Goal: Information Seeking & Learning: Learn about a topic

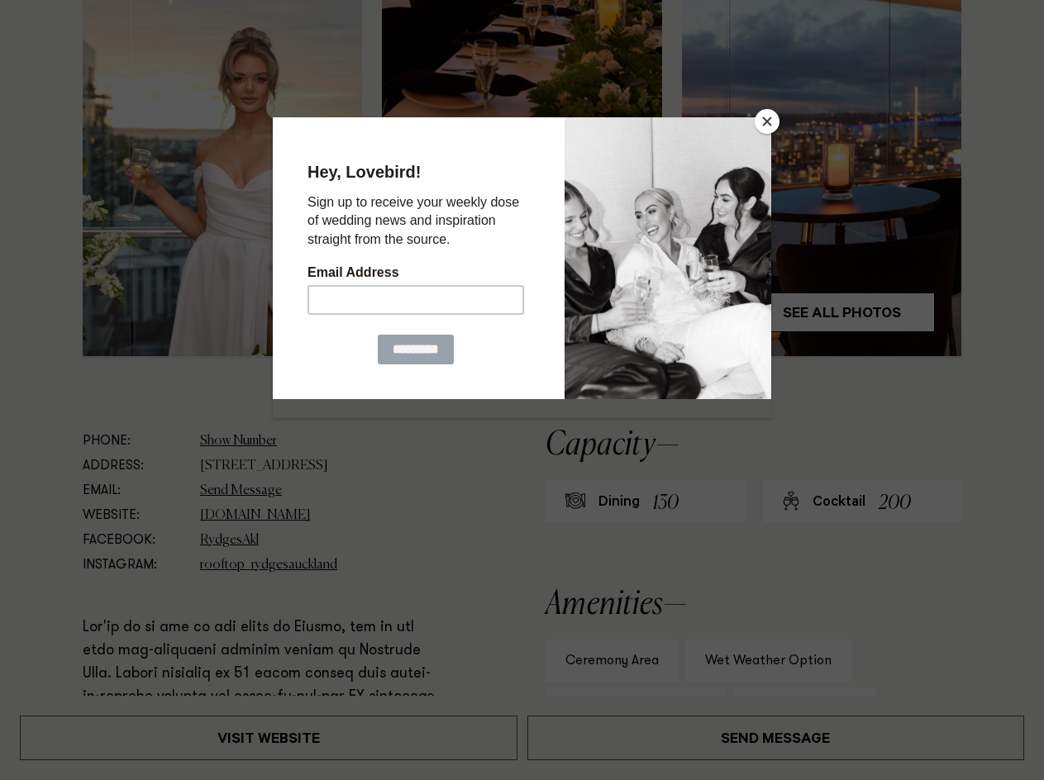
scroll to position [578, 0]
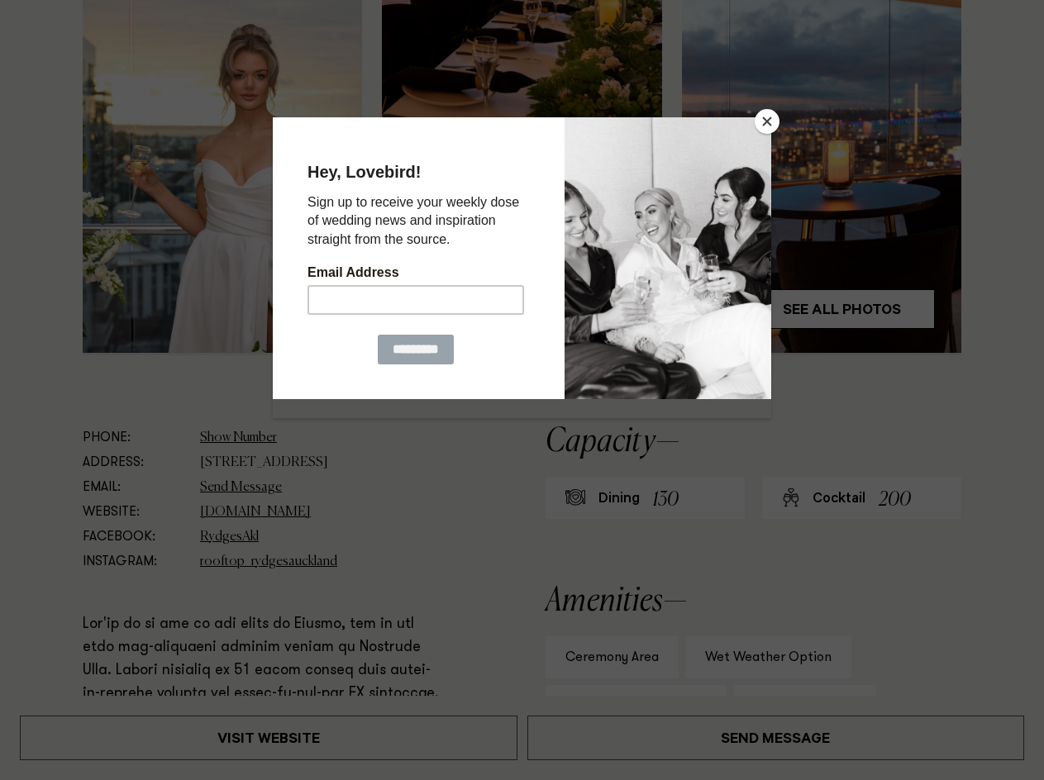
click at [765, 120] on button "Close" at bounding box center [766, 121] width 25 height 25
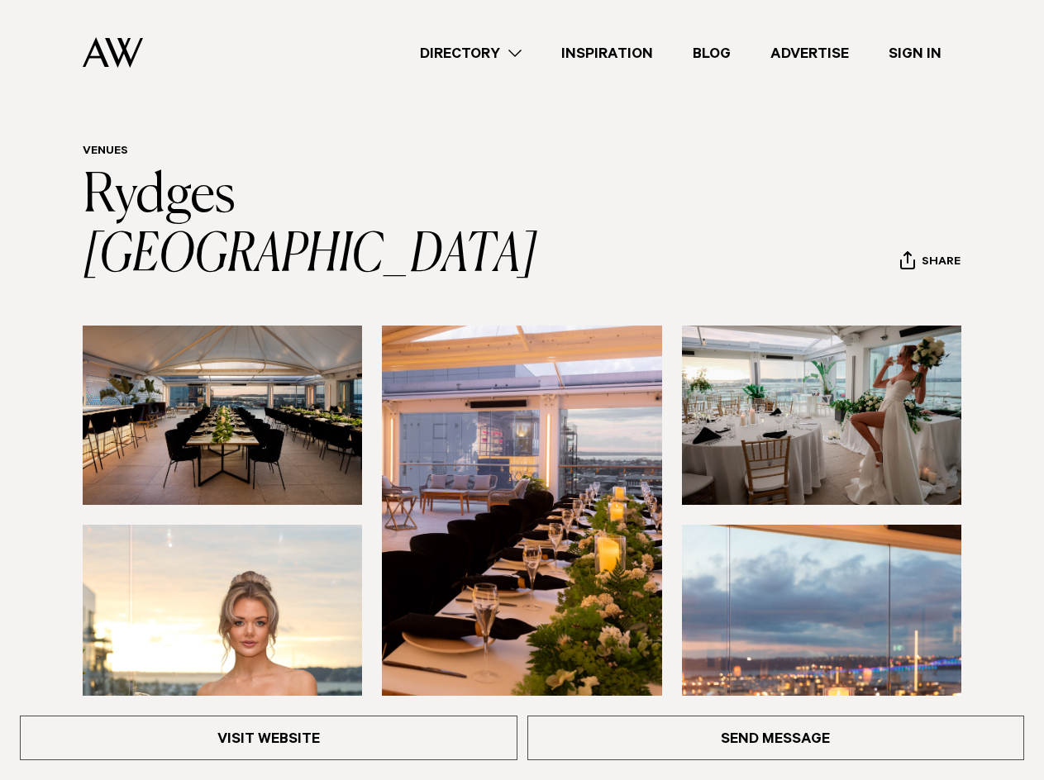
scroll to position [0, 0]
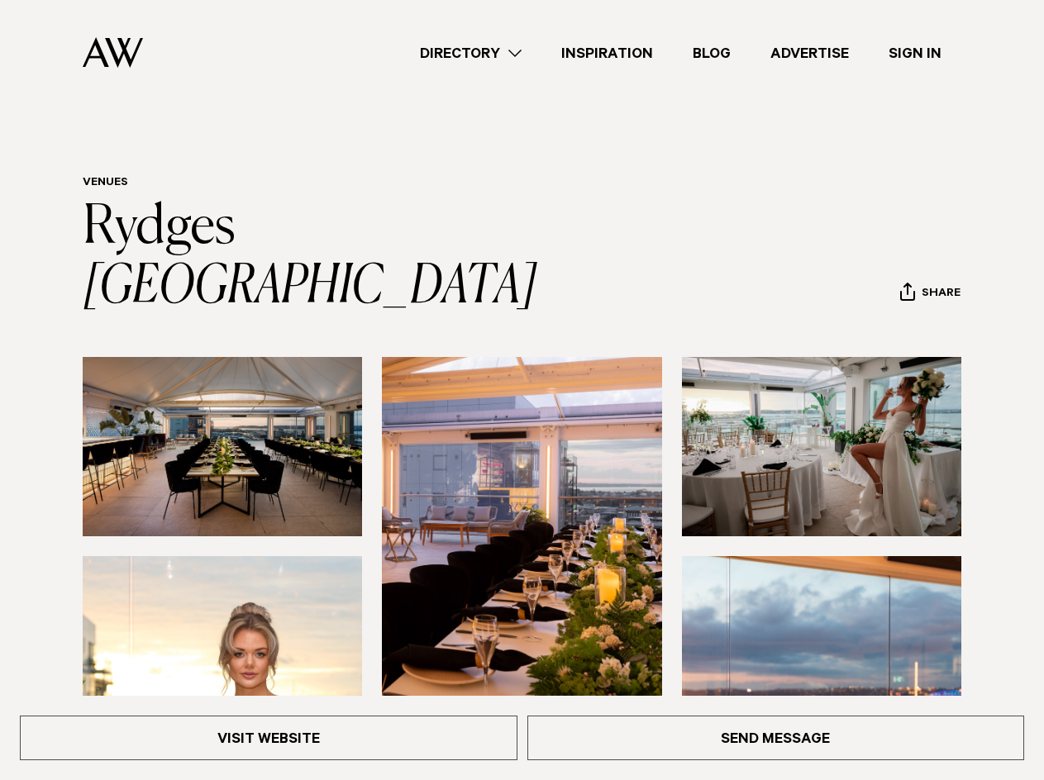
click at [850, 357] on img at bounding box center [821, 446] width 279 height 179
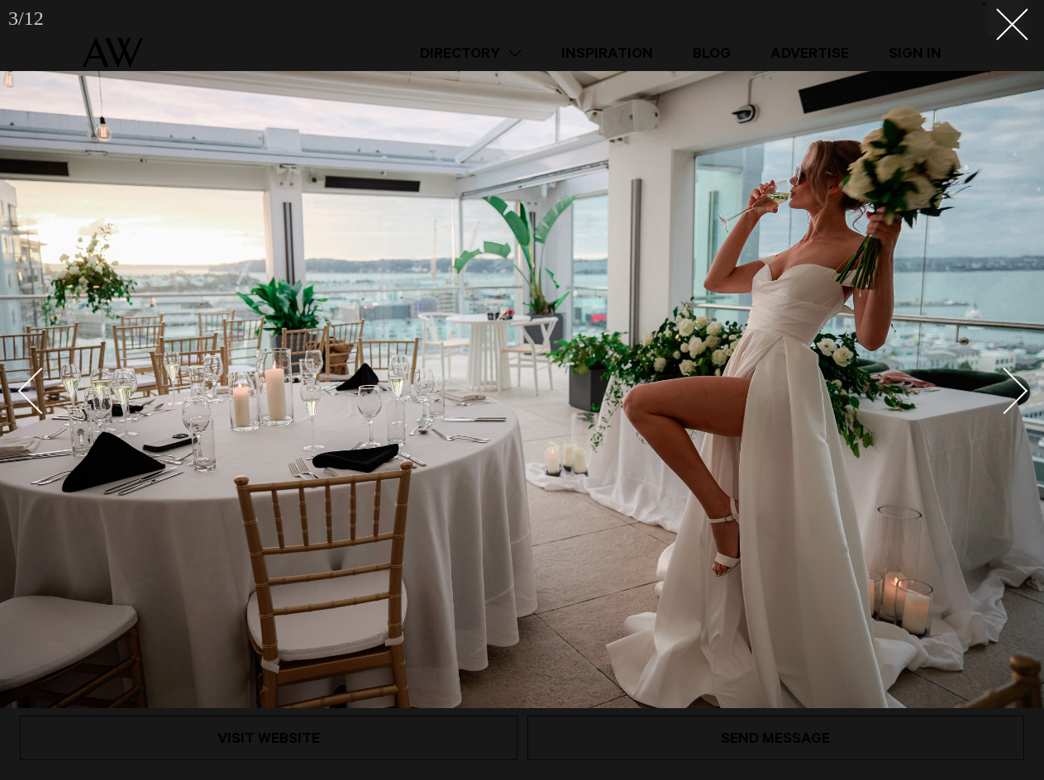
click at [1015, 391] on div "Next slide" at bounding box center [1004, 391] width 47 height 47
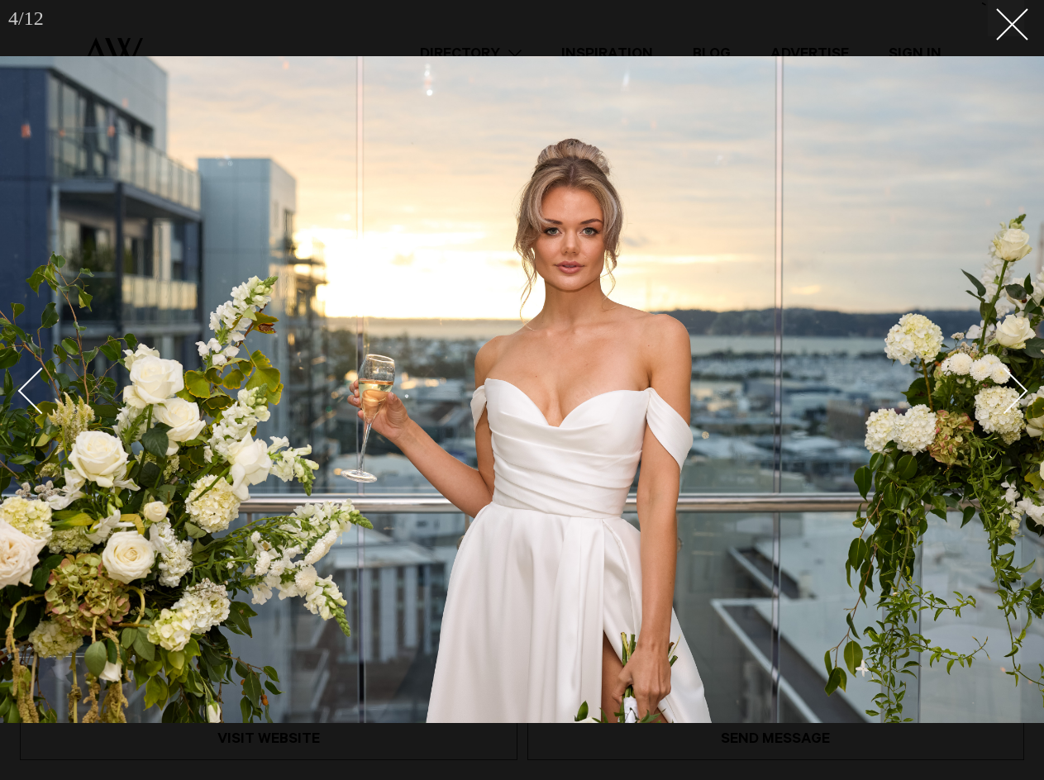
click at [1015, 391] on div "Next slide" at bounding box center [1004, 391] width 47 height 47
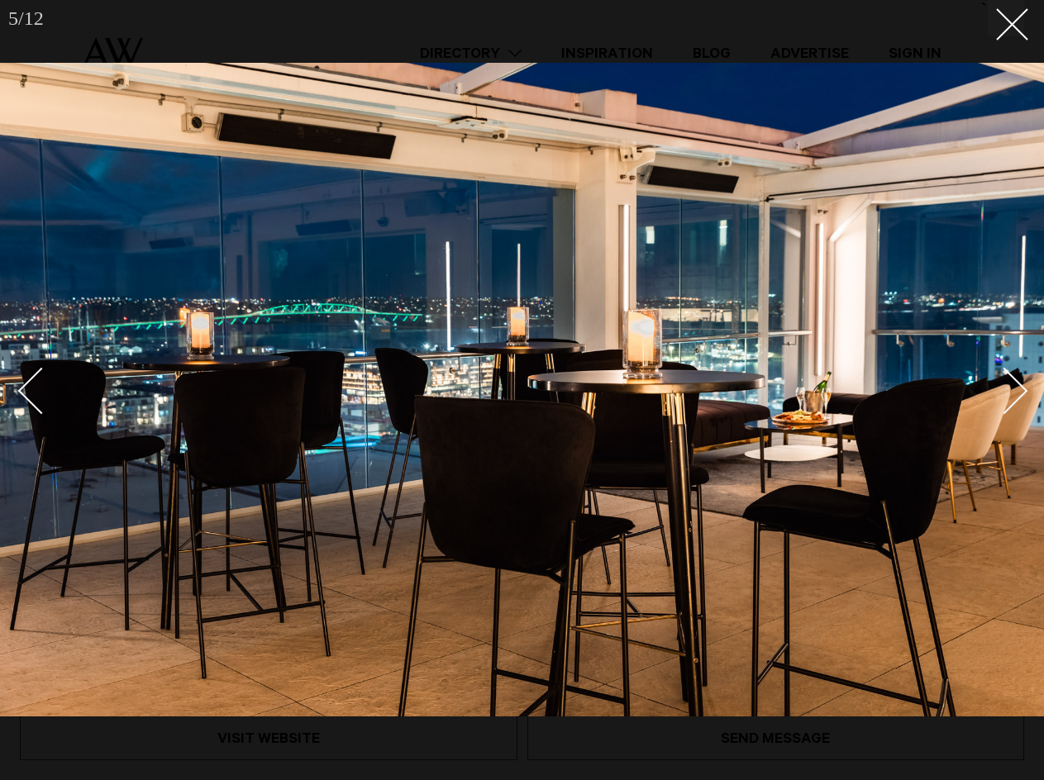
click at [1015, 391] on div "Next slide" at bounding box center [1004, 391] width 47 height 47
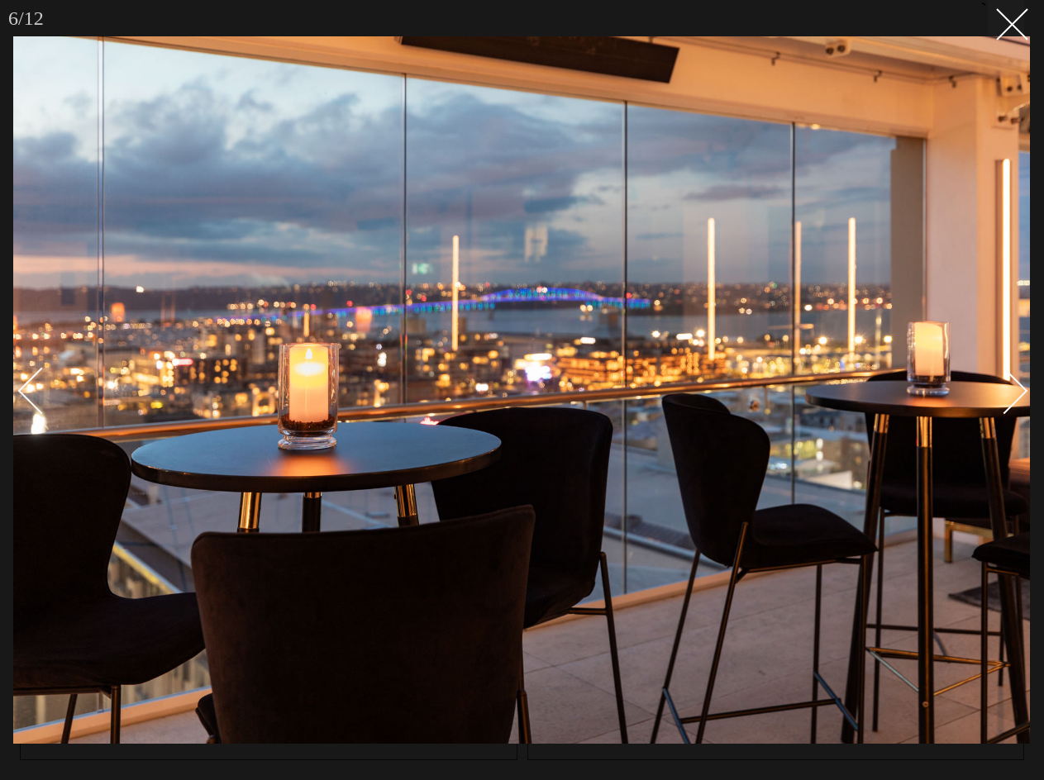
click at [1015, 391] on div "Next slide" at bounding box center [1004, 391] width 47 height 47
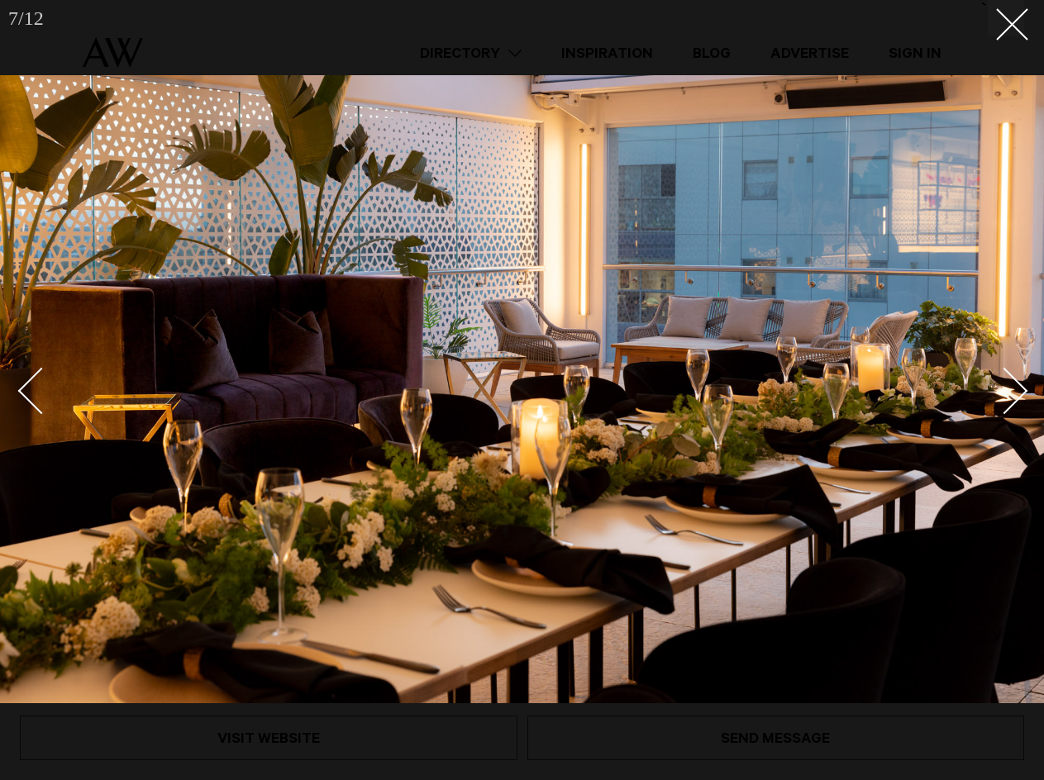
click at [1015, 391] on div "Next slide" at bounding box center [1004, 391] width 47 height 47
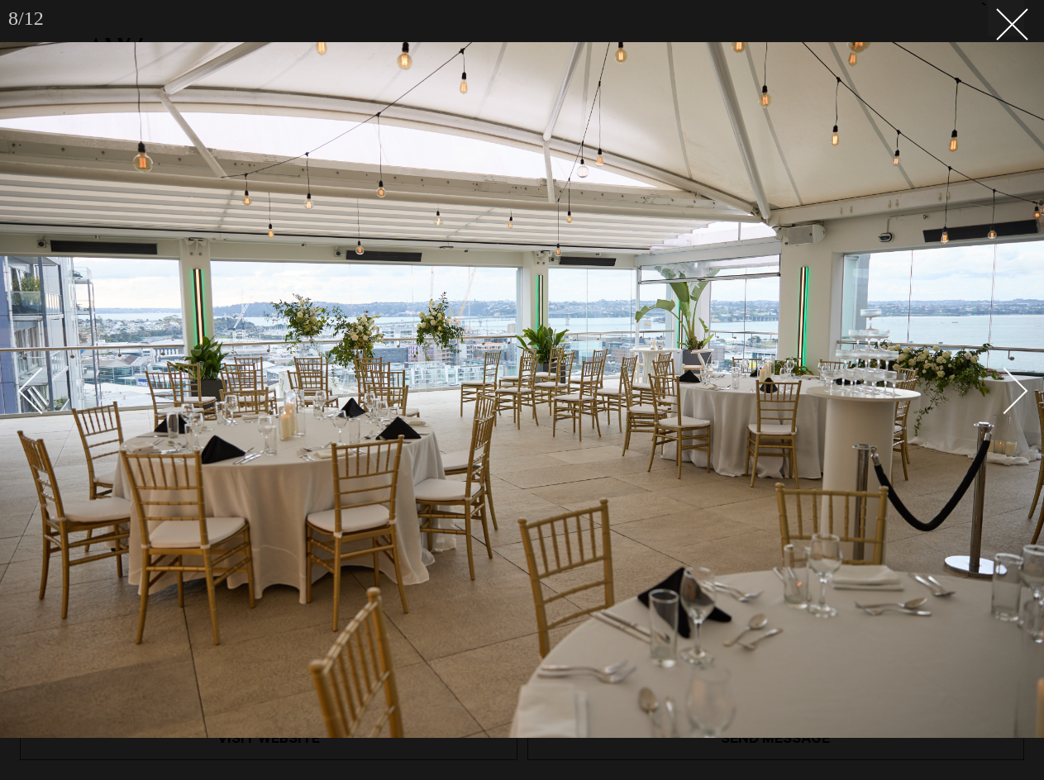
click at [1015, 391] on div "Next slide" at bounding box center [1004, 391] width 47 height 47
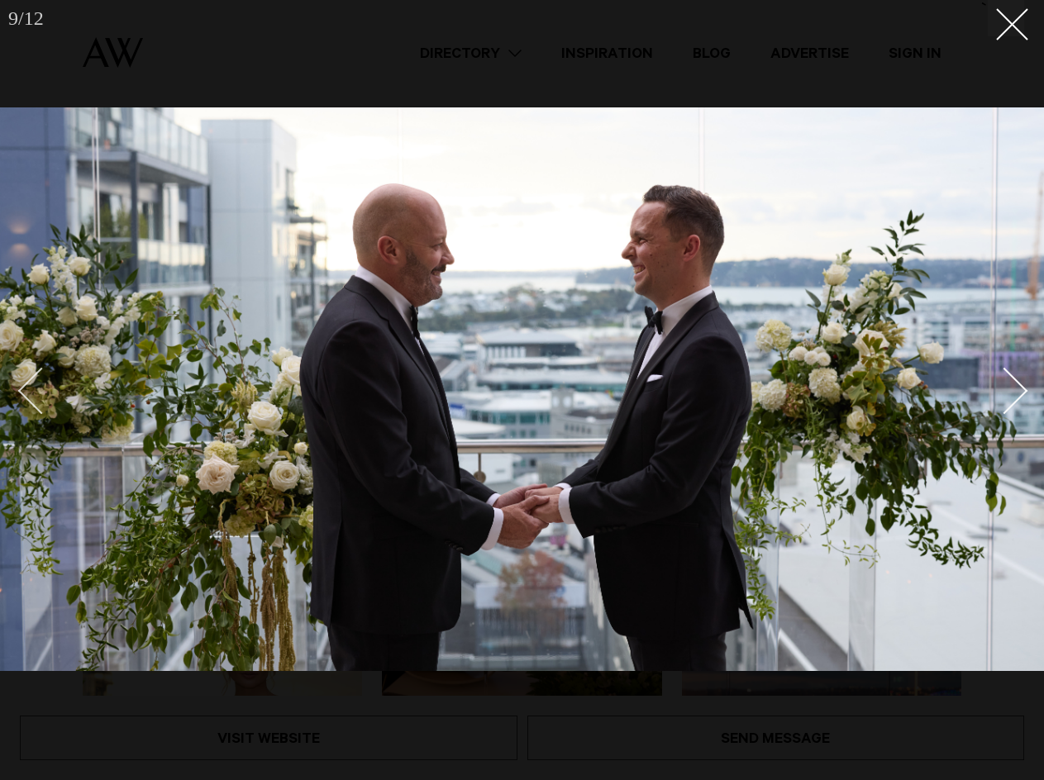
click at [39, 397] on div "Previous slide" at bounding box center [41, 391] width 47 height 47
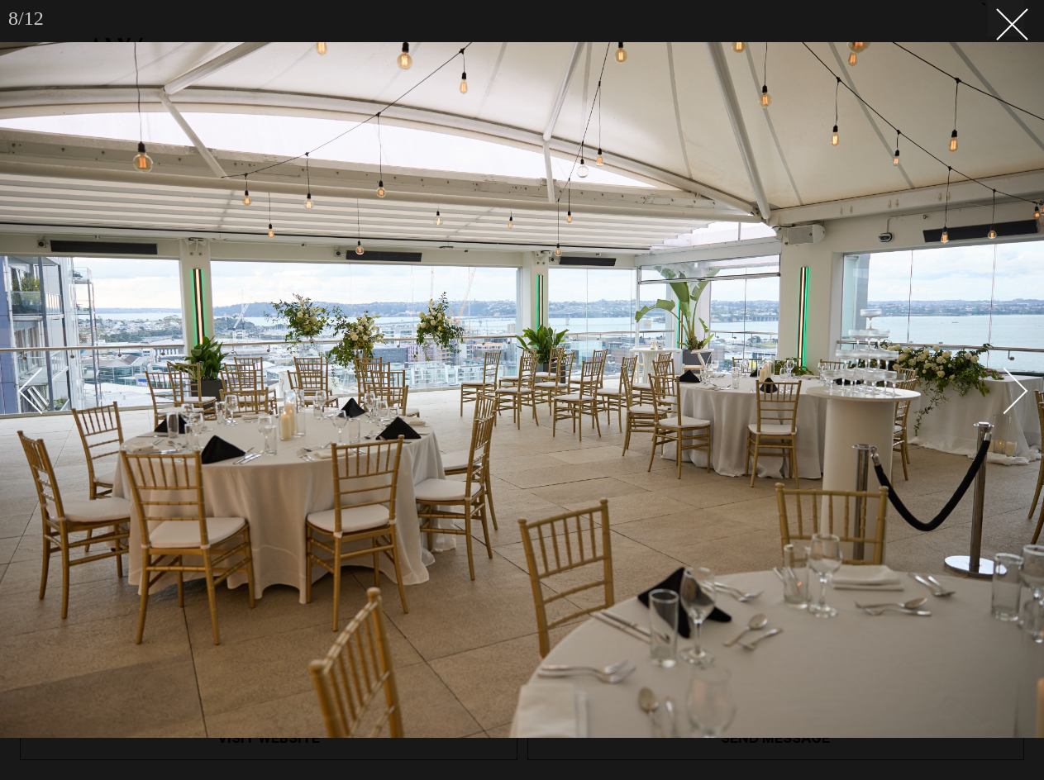
click at [1028, 386] on img at bounding box center [522, 390] width 1044 height 696
click at [1018, 393] on div "Next slide" at bounding box center [1004, 391] width 47 height 47
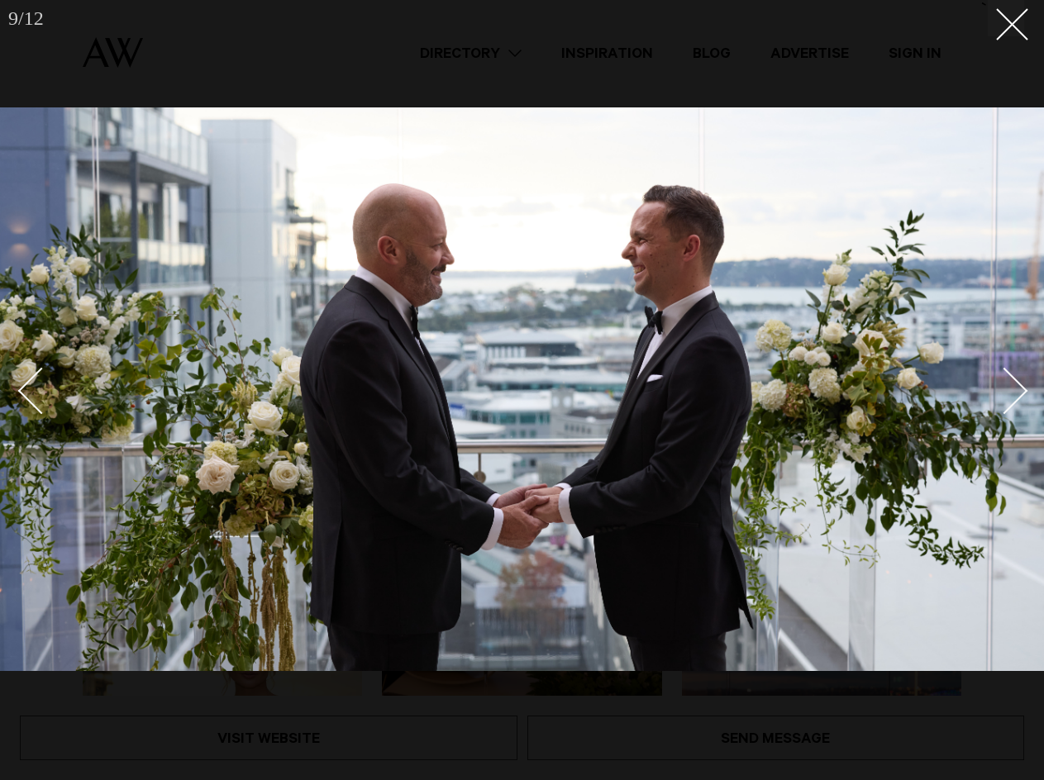
click at [1018, 393] on div "Next slide" at bounding box center [1004, 391] width 47 height 47
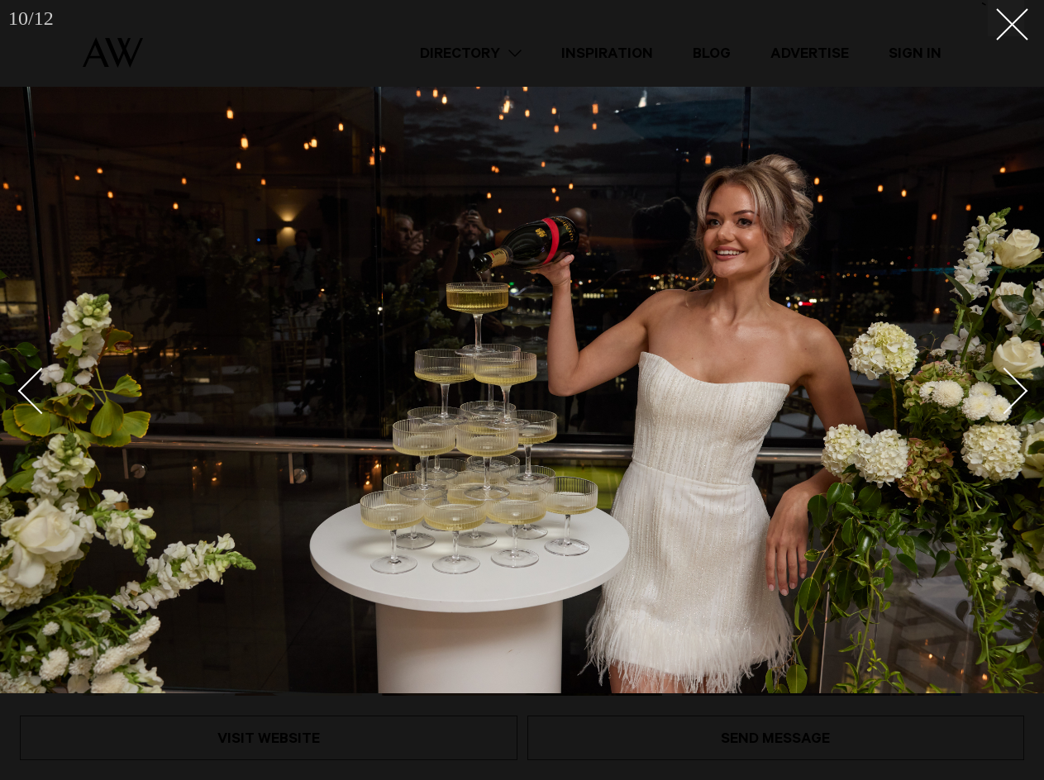
click at [1018, 393] on div "Next slide" at bounding box center [1004, 391] width 47 height 47
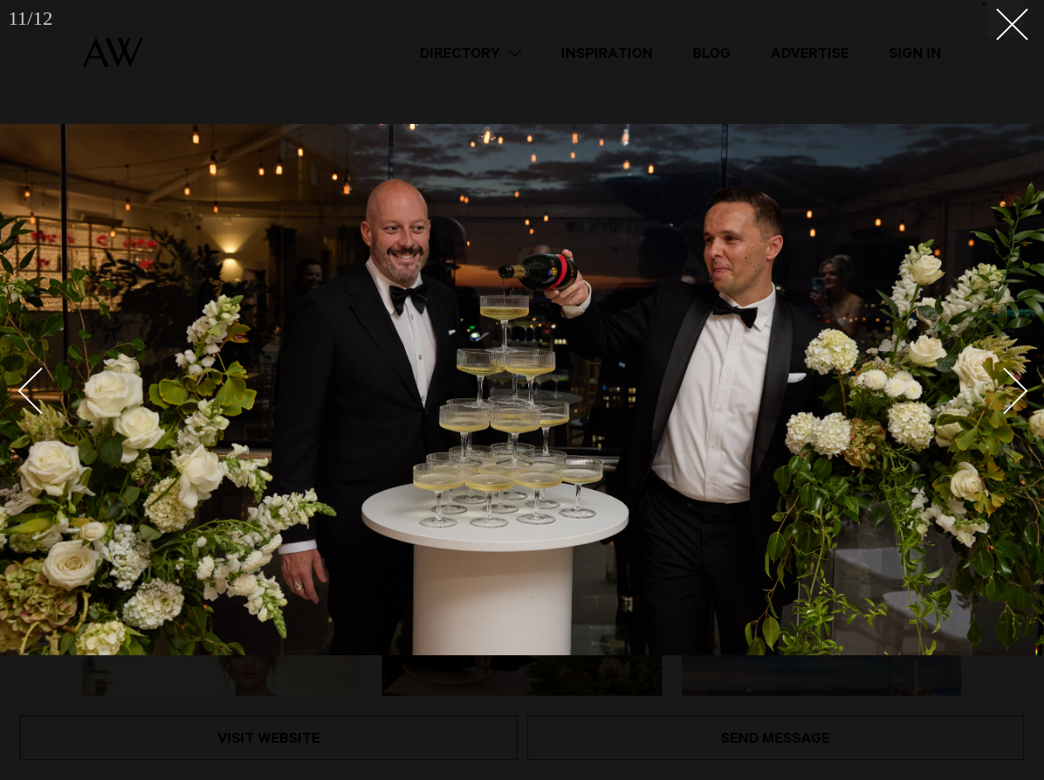
click at [1018, 393] on div "Next slide" at bounding box center [1004, 391] width 47 height 47
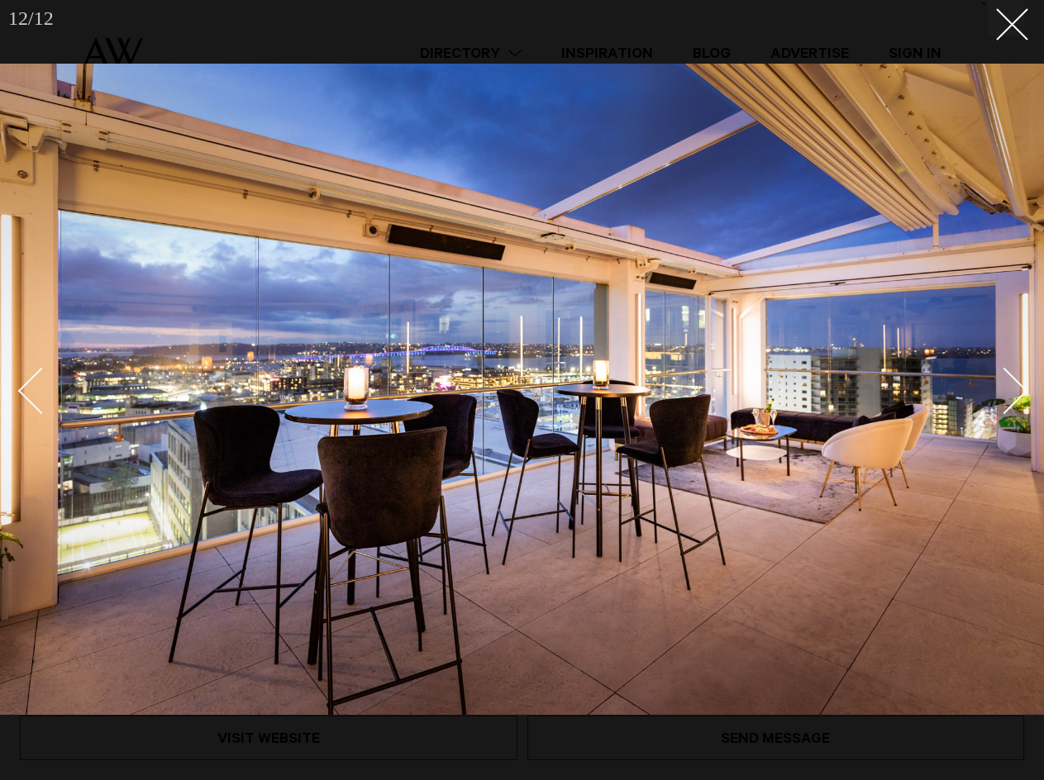
click at [1018, 393] on div "Next slide" at bounding box center [1004, 391] width 47 height 47
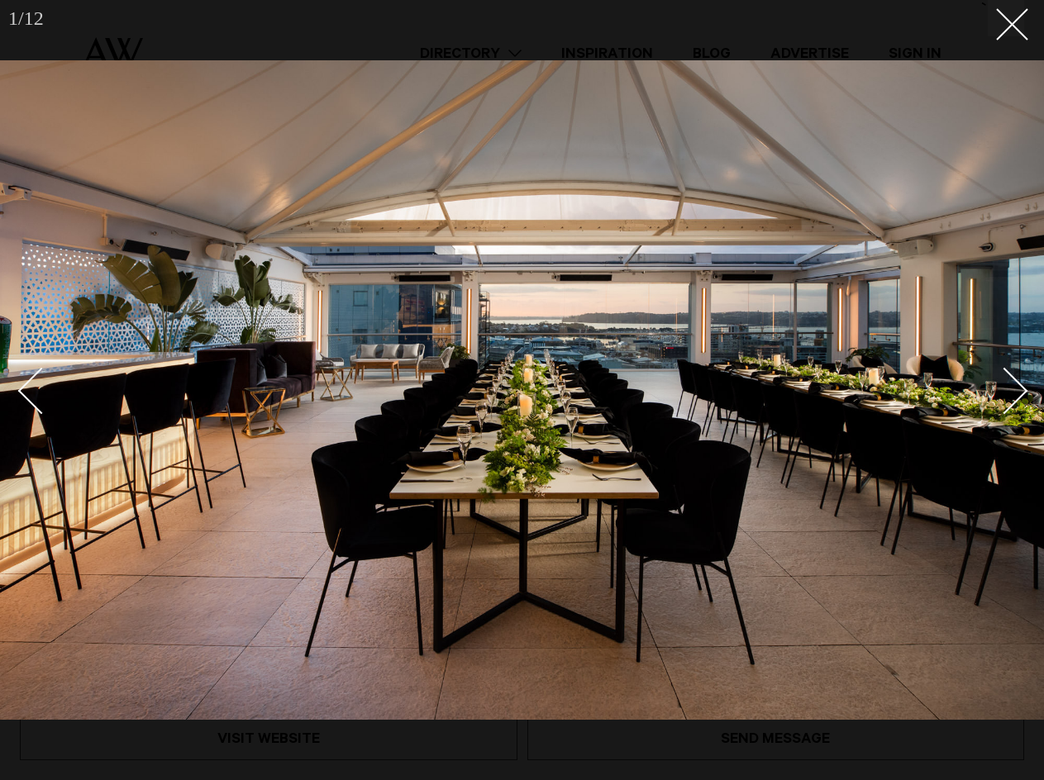
click at [1018, 393] on div "Next slide" at bounding box center [1004, 391] width 47 height 47
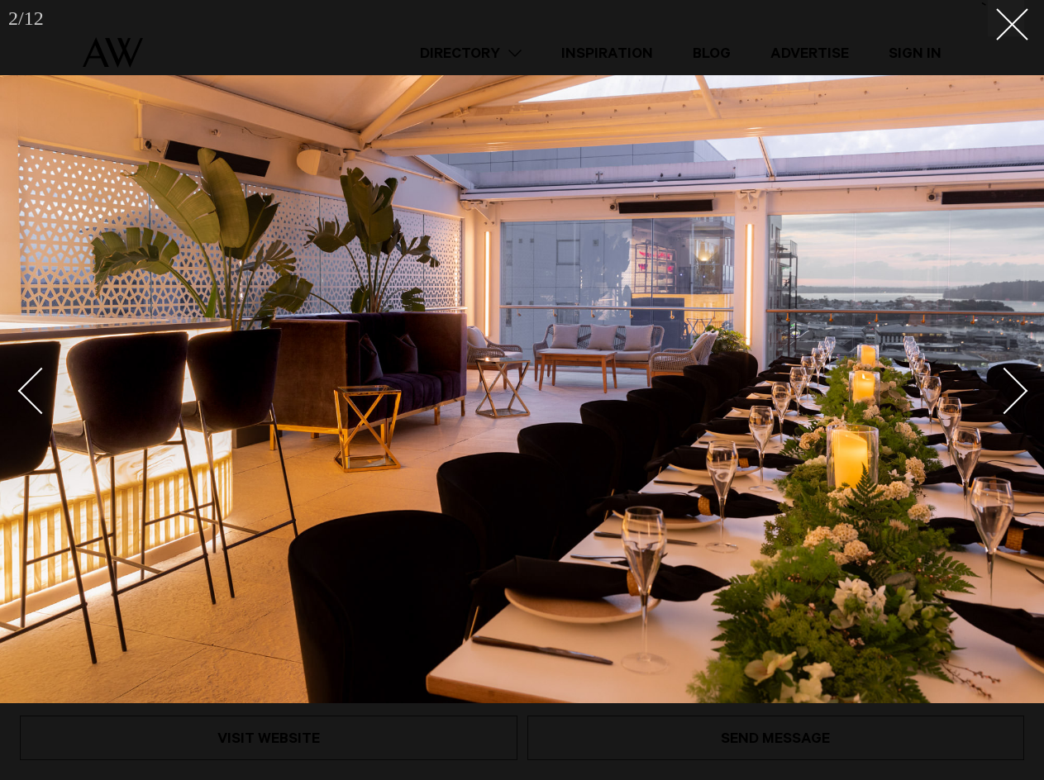
click at [1018, 393] on div "Next slide" at bounding box center [1004, 391] width 47 height 47
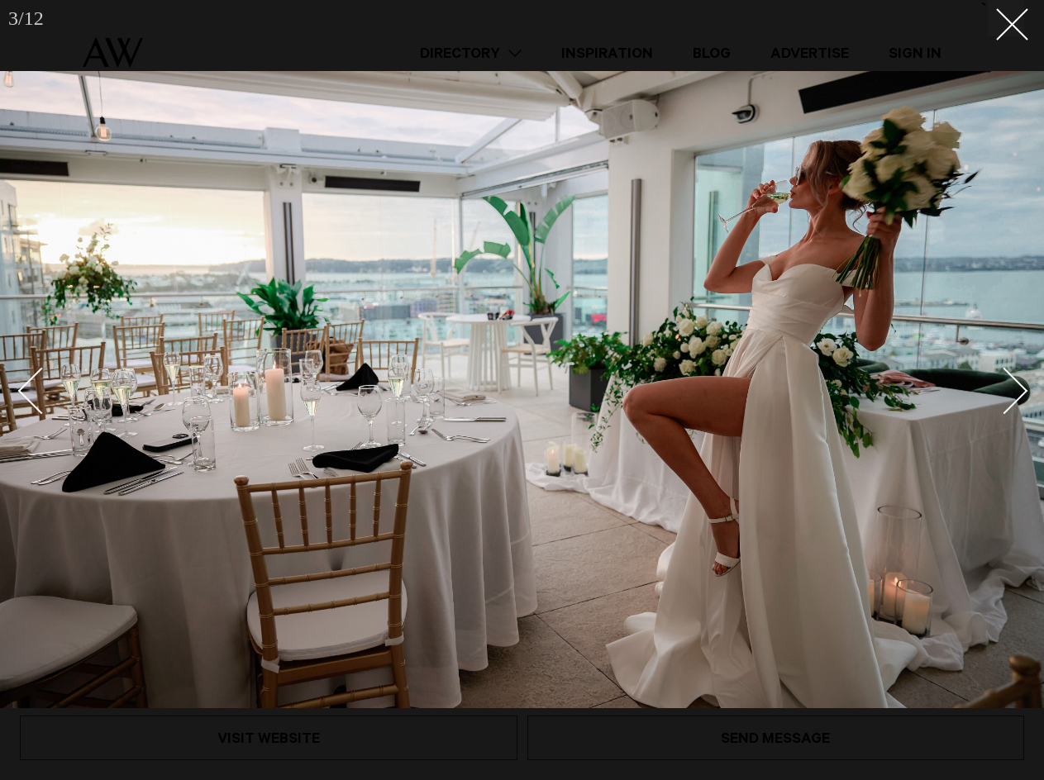
click at [1013, 388] on div "Next slide" at bounding box center [1004, 391] width 47 height 47
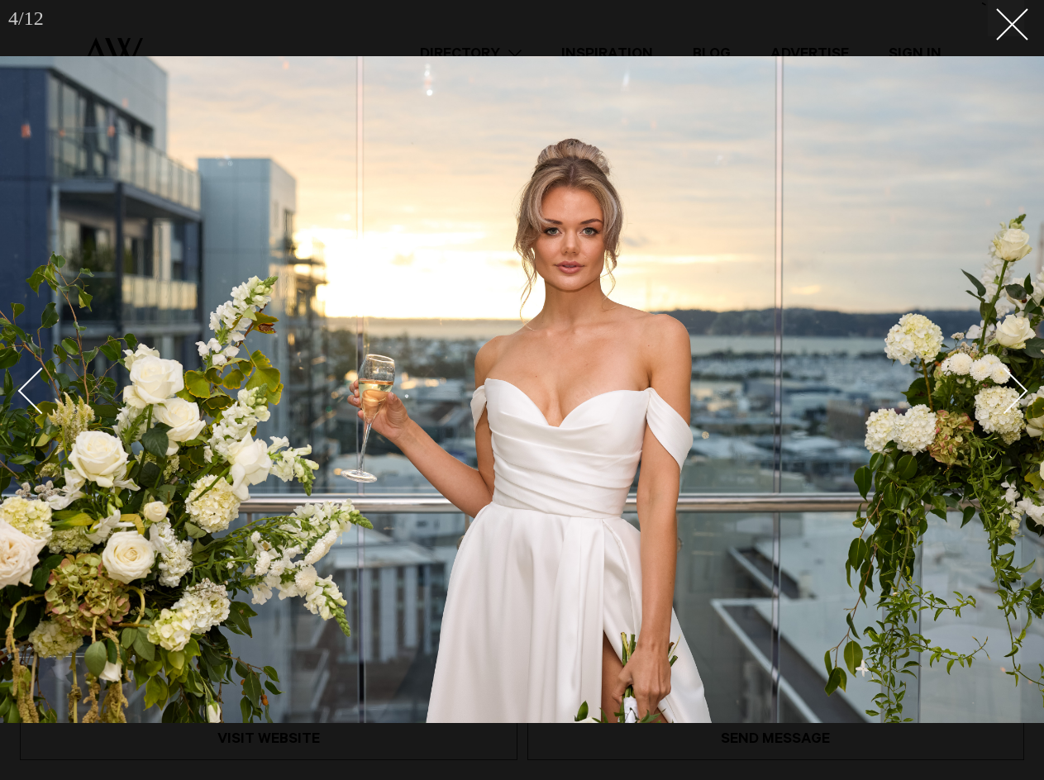
click at [1012, 388] on div "Next slide" at bounding box center [1004, 391] width 47 height 47
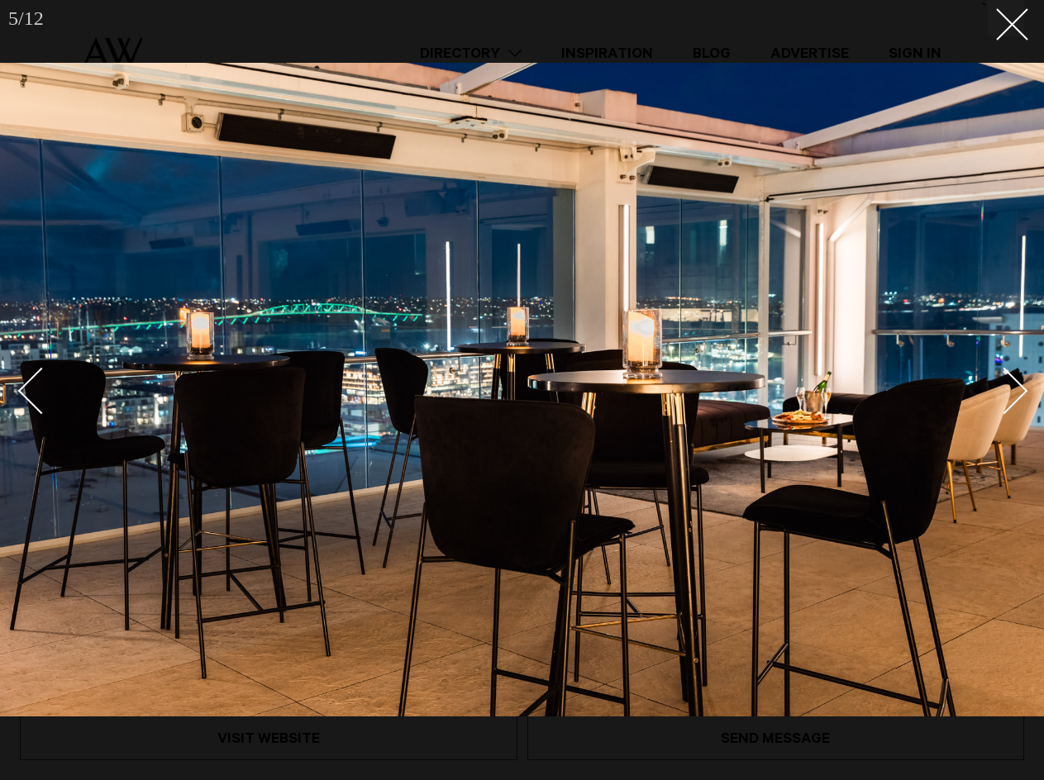
click at [1012, 388] on div "Next slide" at bounding box center [1004, 391] width 47 height 47
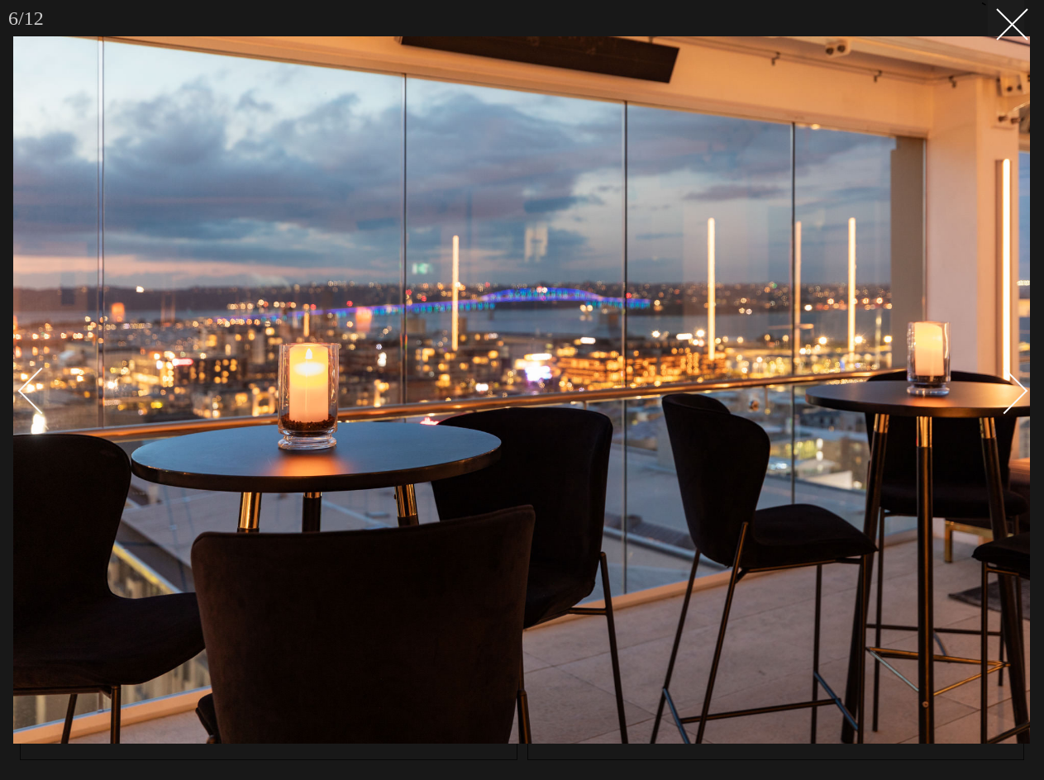
click at [1012, 388] on div "Next slide" at bounding box center [1004, 391] width 47 height 47
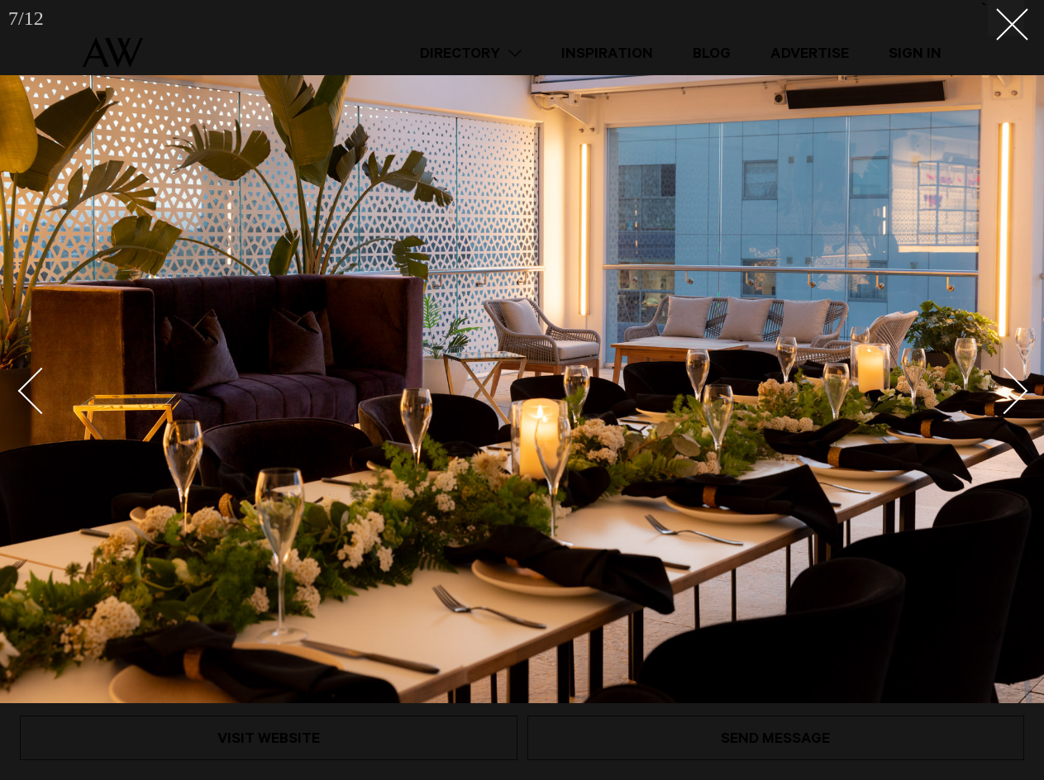
click at [1012, 388] on div "Next slide" at bounding box center [1004, 391] width 47 height 47
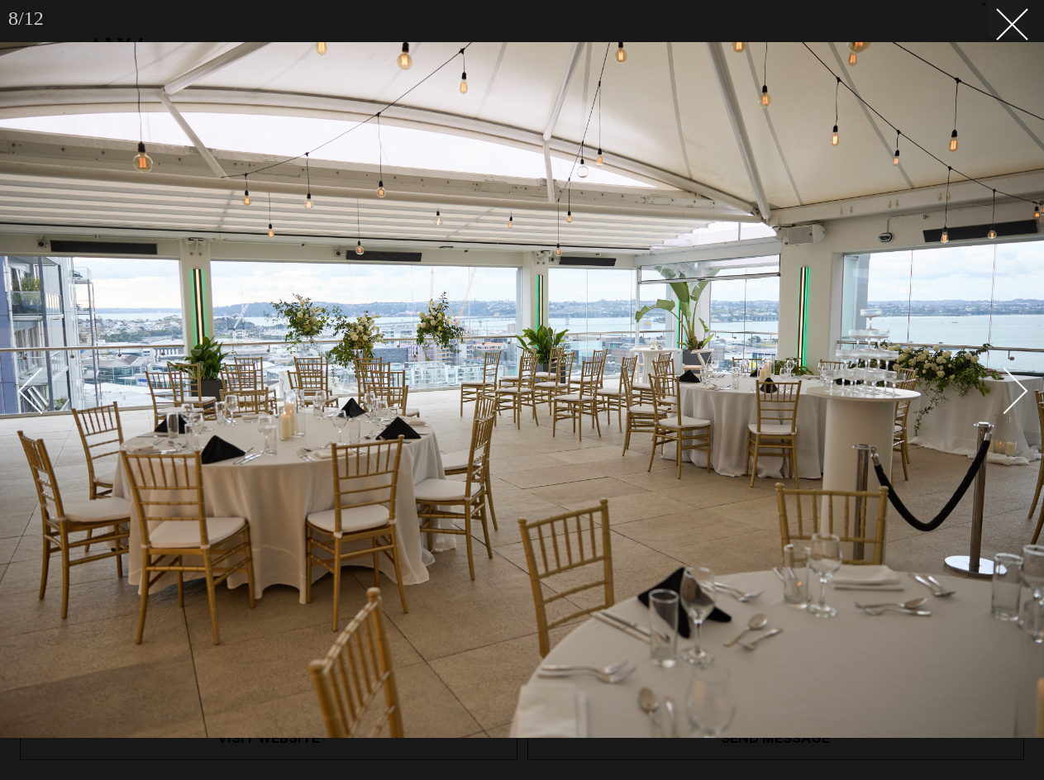
click at [1012, 388] on div "Next slide" at bounding box center [1004, 391] width 47 height 47
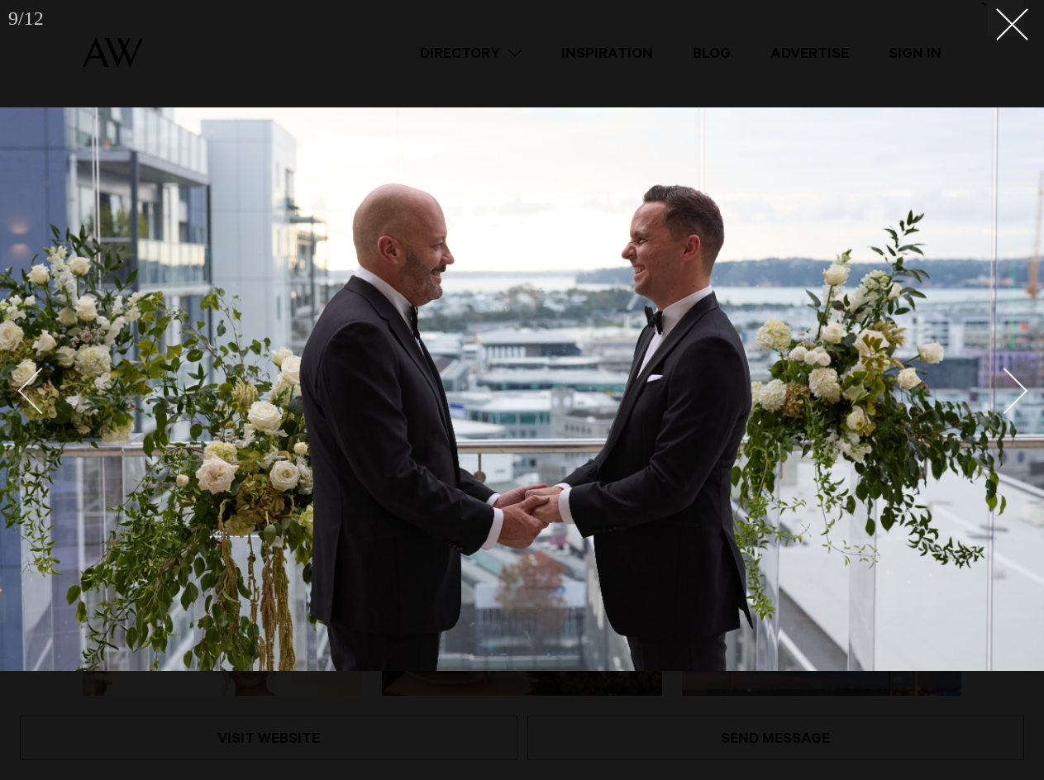
click at [45, 411] on div "Previous slide" at bounding box center [41, 391] width 47 height 47
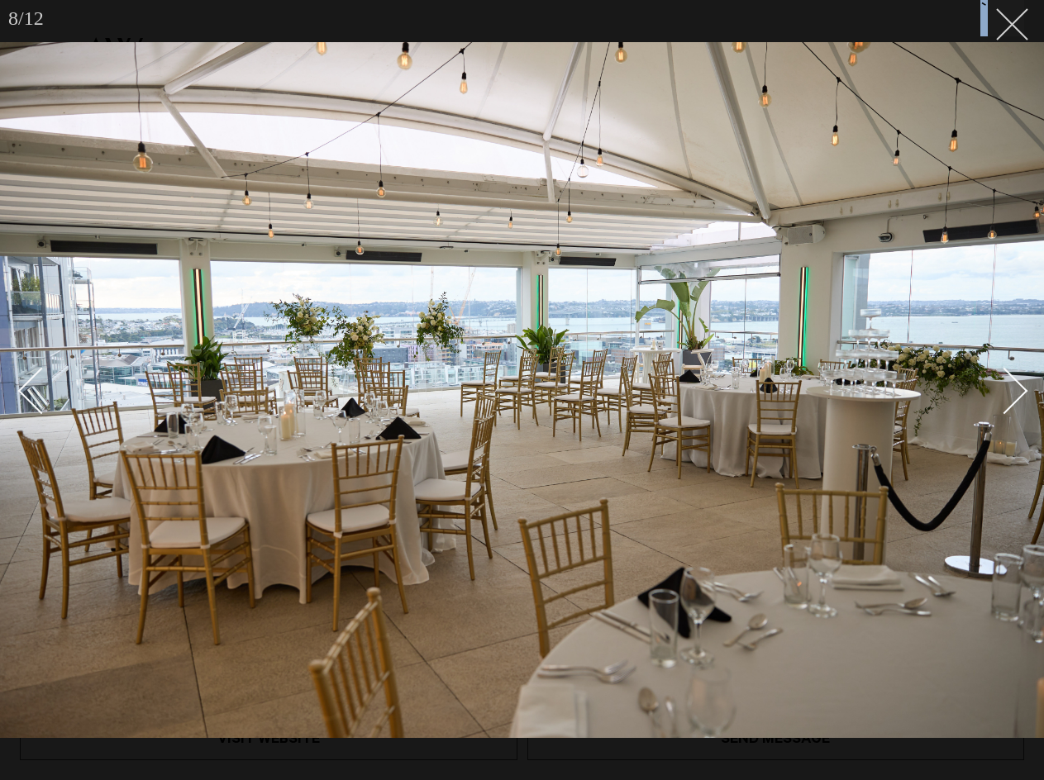
drag, startPoint x: 983, startPoint y: 19, endPoint x: 995, endPoint y: 19, distance: 12.4
click at [995, 19] on div "`" at bounding box center [1002, 18] width 44 height 36
click at [1005, 20] on icon at bounding box center [1006, 18] width 20 height 20
